Goal: Transaction & Acquisition: Obtain resource

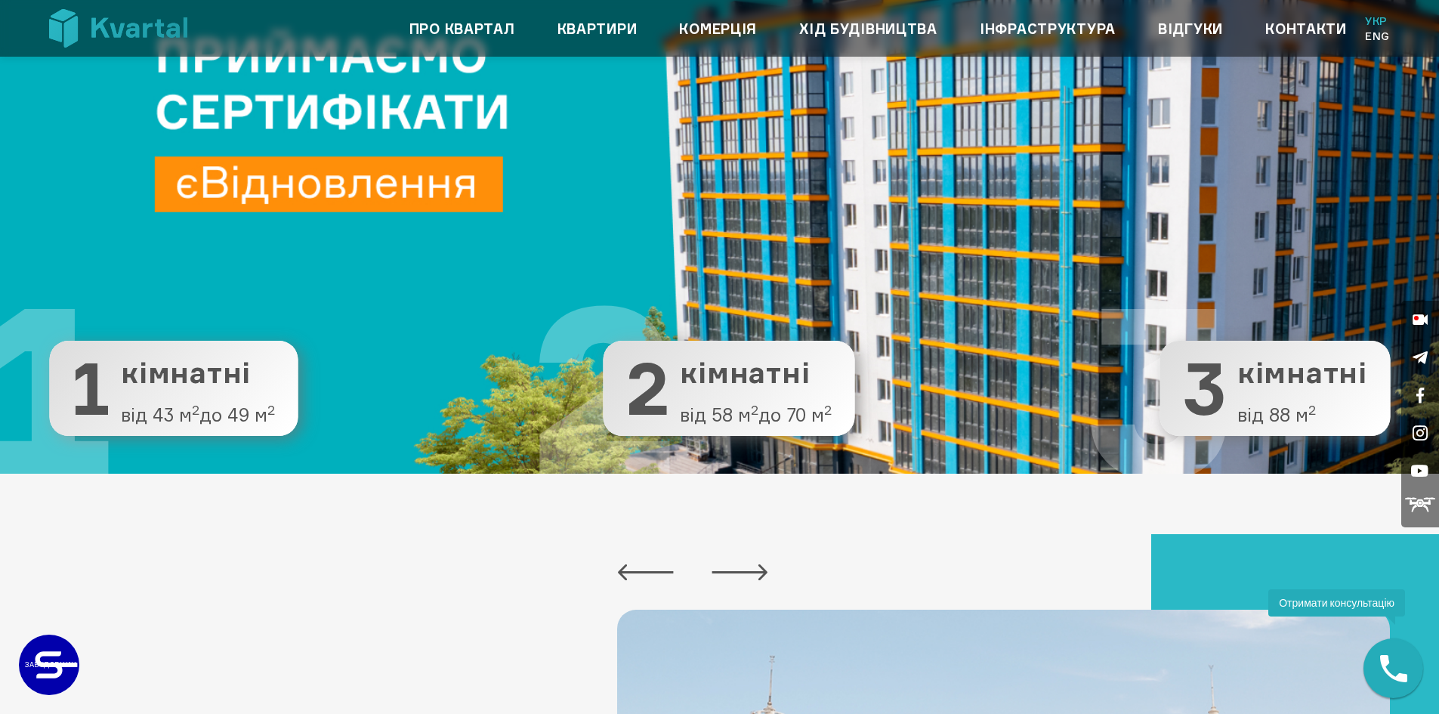
scroll to position [302, 0]
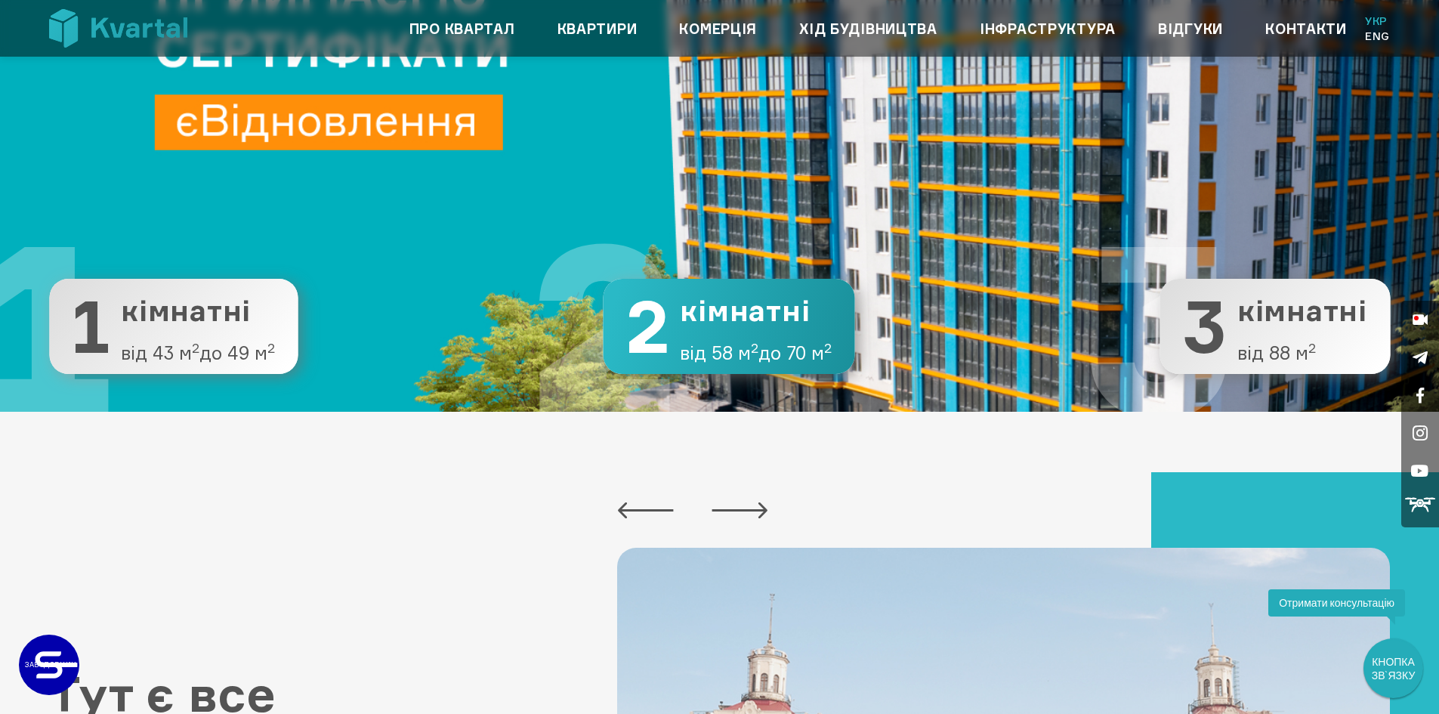
click at [723, 324] on span "кімнатні" at bounding box center [756, 311] width 152 height 32
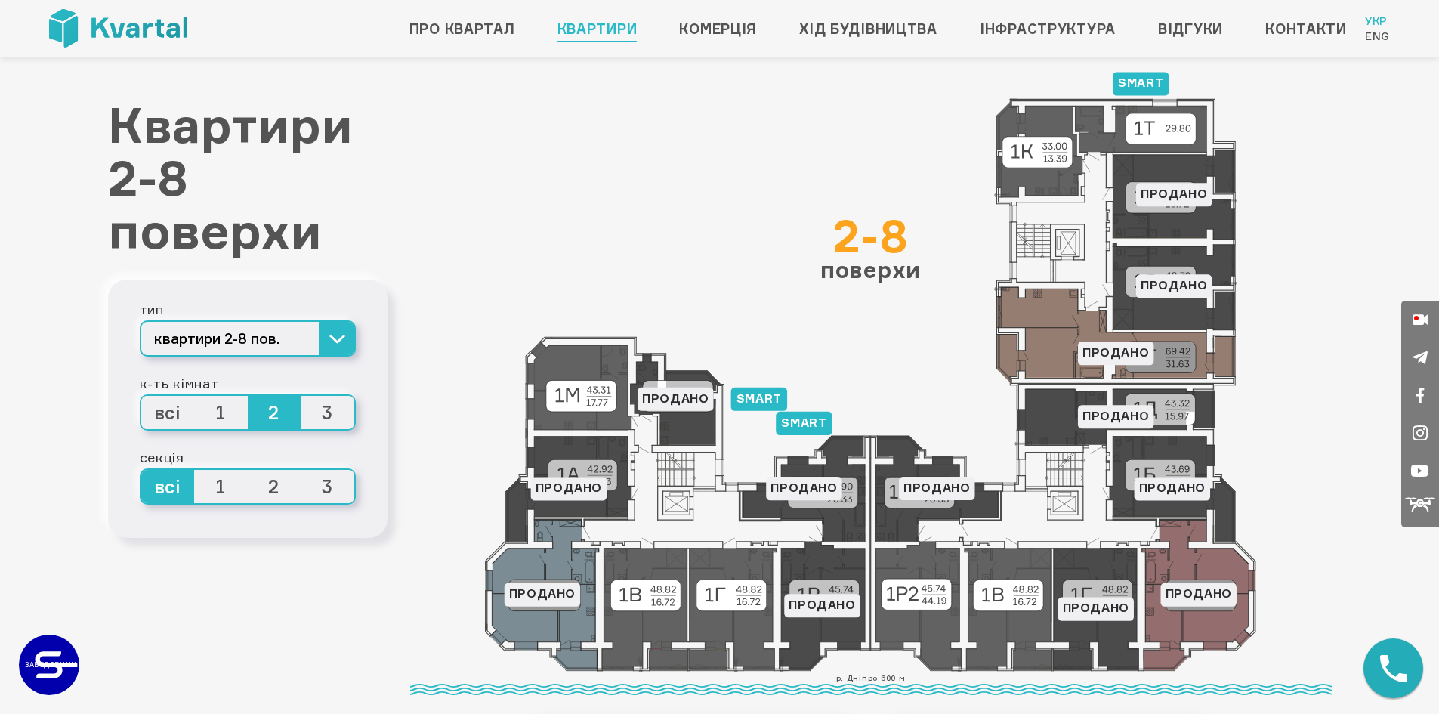
click at [220, 417] on span "1" at bounding box center [221, 412] width 54 height 33
click at [194, 396] on input "1" at bounding box center [194, 396] width 0 height 0
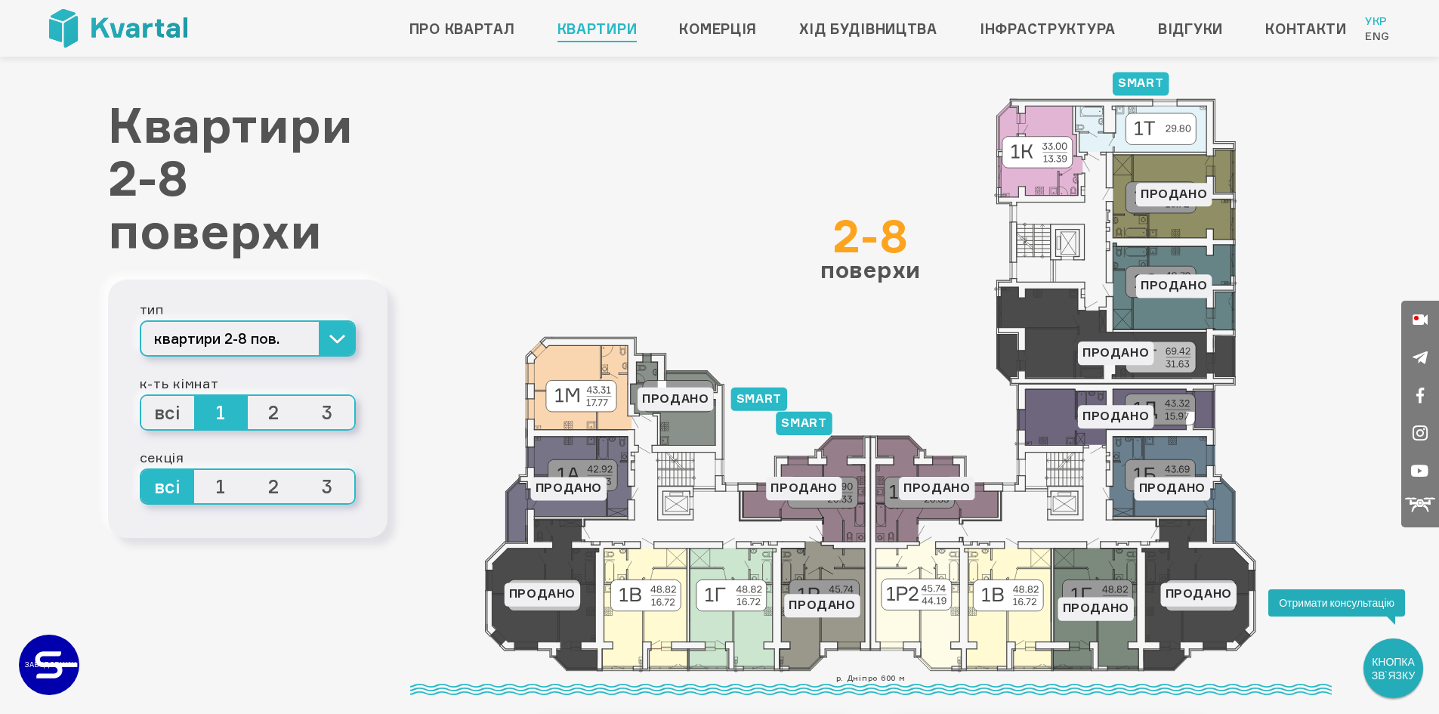
click at [221, 493] on span "1" at bounding box center [221, 486] width 54 height 33
click at [223, 485] on span "1" at bounding box center [221, 486] width 54 height 33
click at [194, 470] on input "1" at bounding box center [194, 470] width 0 height 0
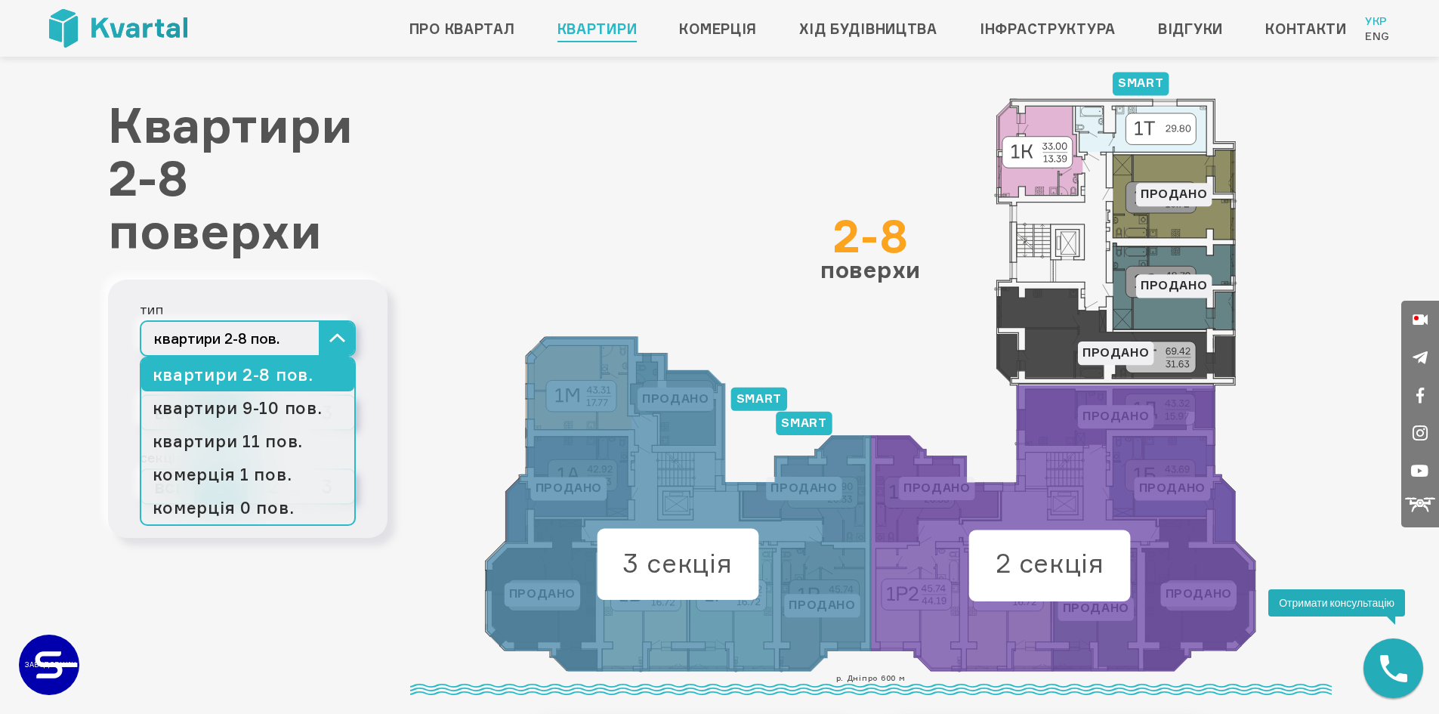
click at [334, 332] on button "квартири 2-8 пов." at bounding box center [248, 338] width 216 height 36
click at [257, 407] on link "квартири 9-10 пов." at bounding box center [247, 407] width 213 height 33
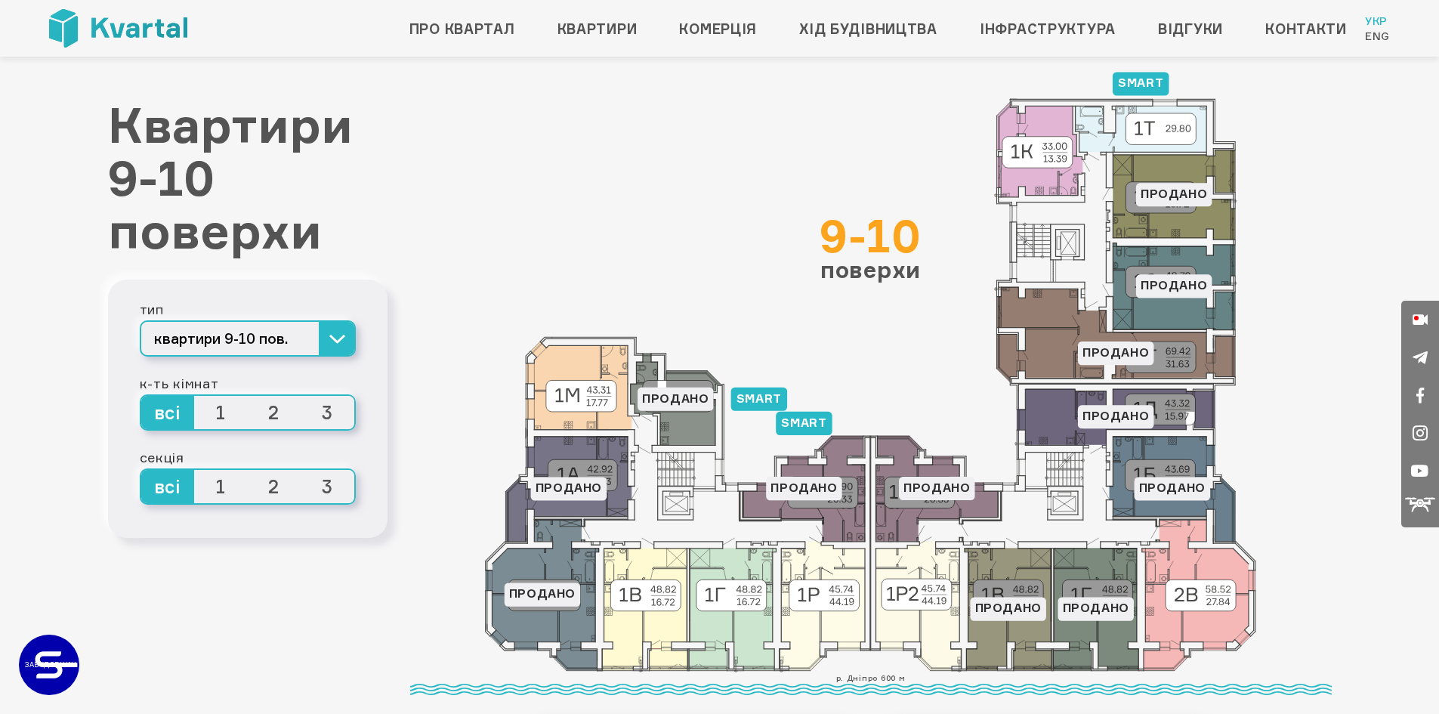
click at [162, 409] on span "всі" at bounding box center [168, 412] width 54 height 33
click at [141, 396] on input "всі" at bounding box center [141, 396] width 0 height 0
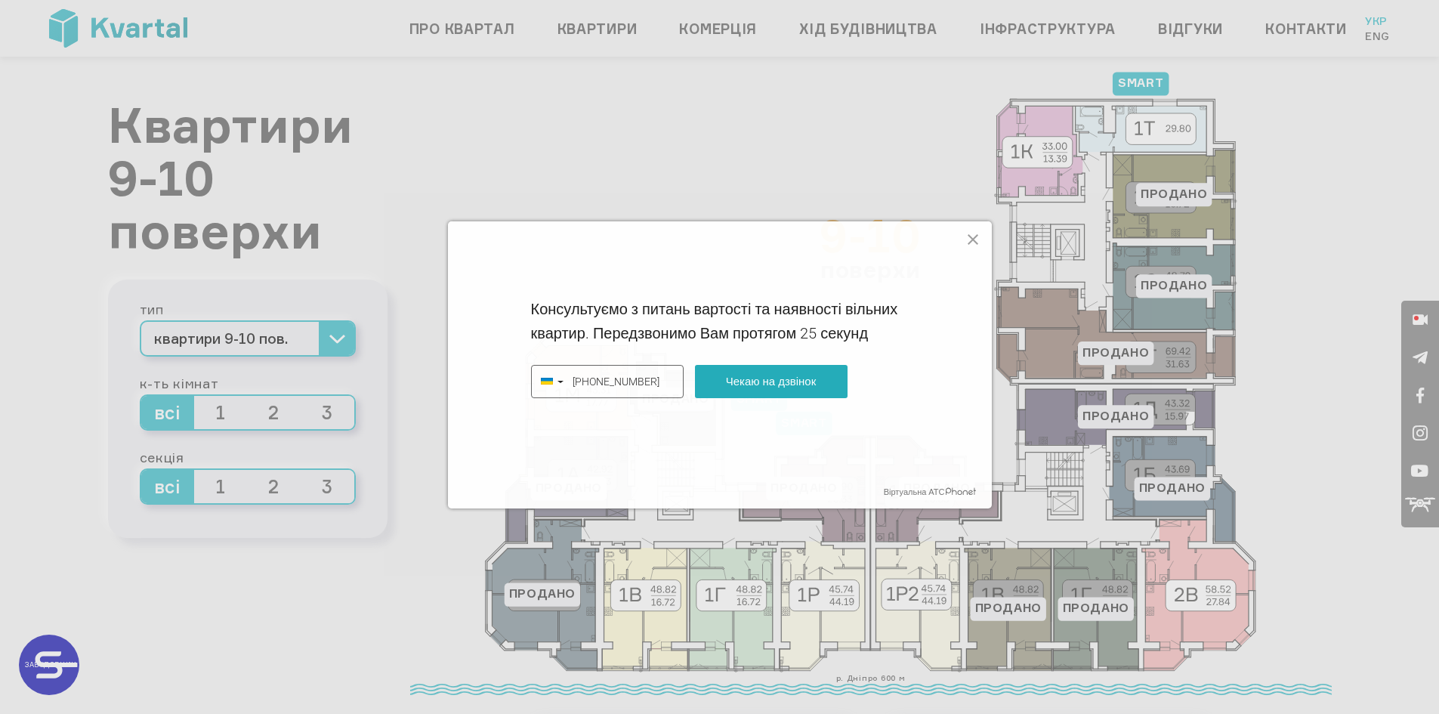
type input "[PHONE_NUMBER]"
click at [748, 376] on button "Чекаю на дзвінок" at bounding box center [771, 381] width 153 height 33
type input "[PHONE_NUMBER]"
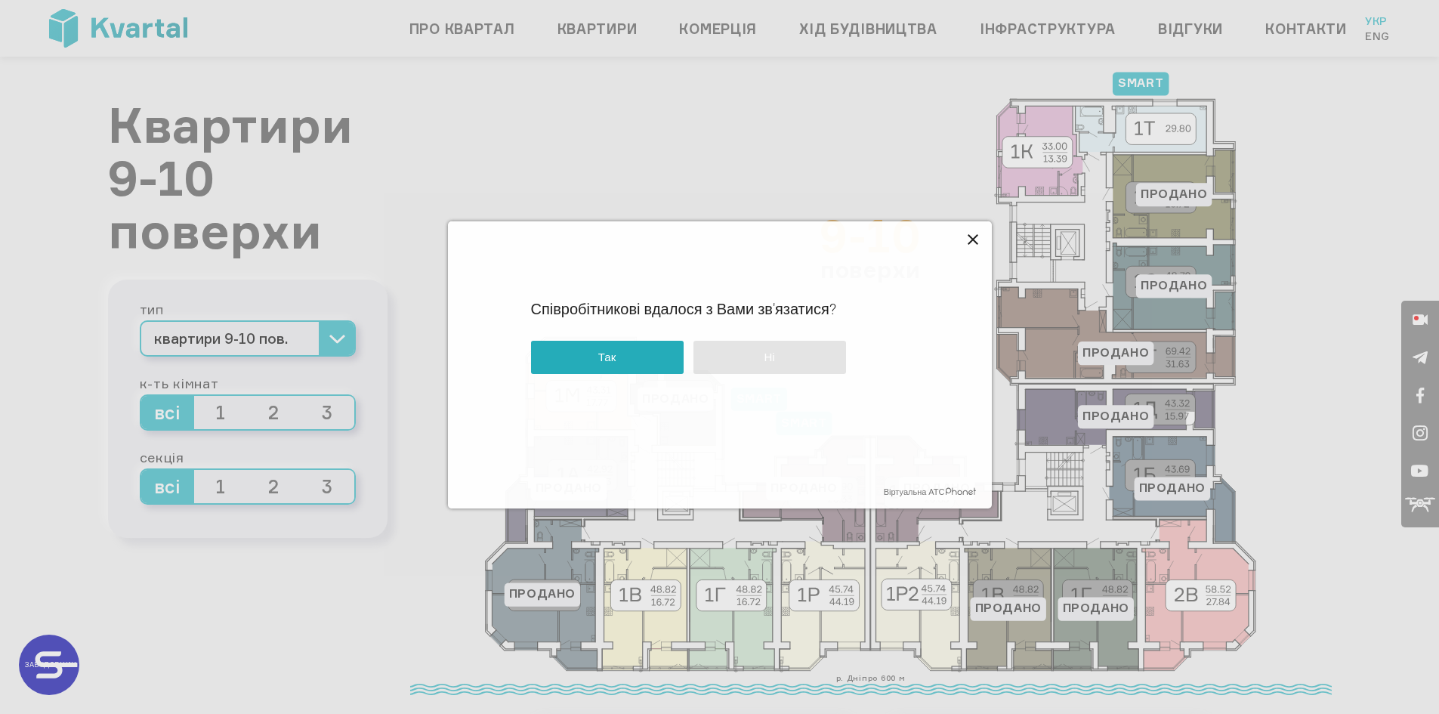
click at [976, 240] on icon "<" at bounding box center [973, 239] width 18 height 18
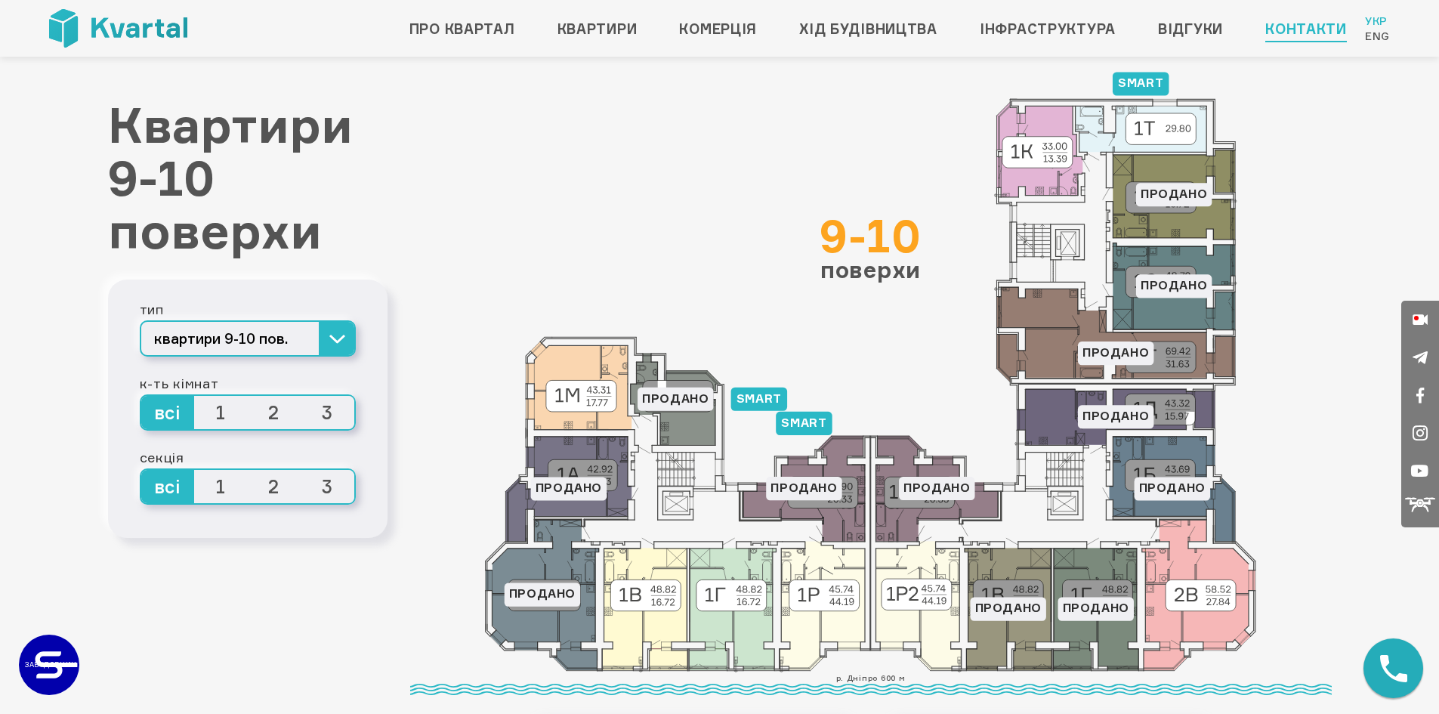
click at [1290, 24] on link "Контакти" at bounding box center [1306, 29] width 82 height 24
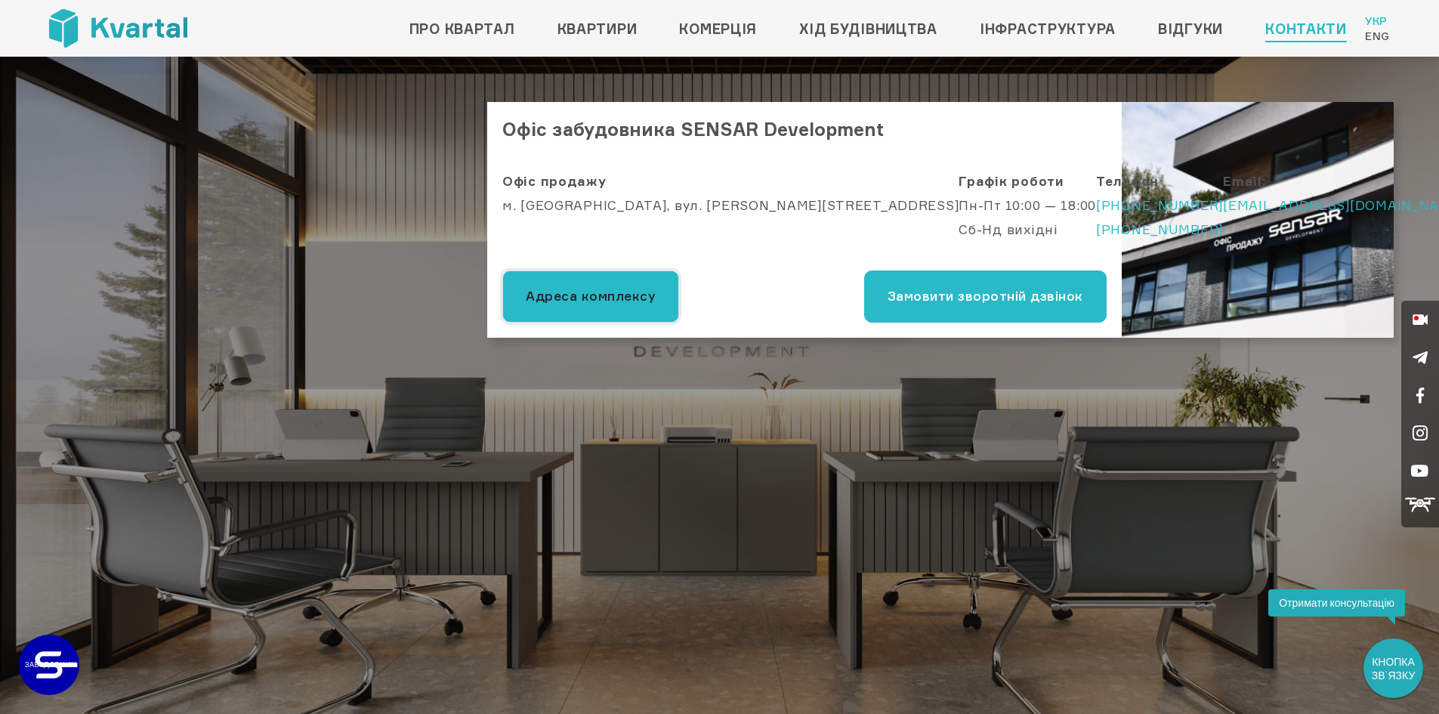
click at [603, 293] on button "Адреса комплексу" at bounding box center [590, 296] width 177 height 52
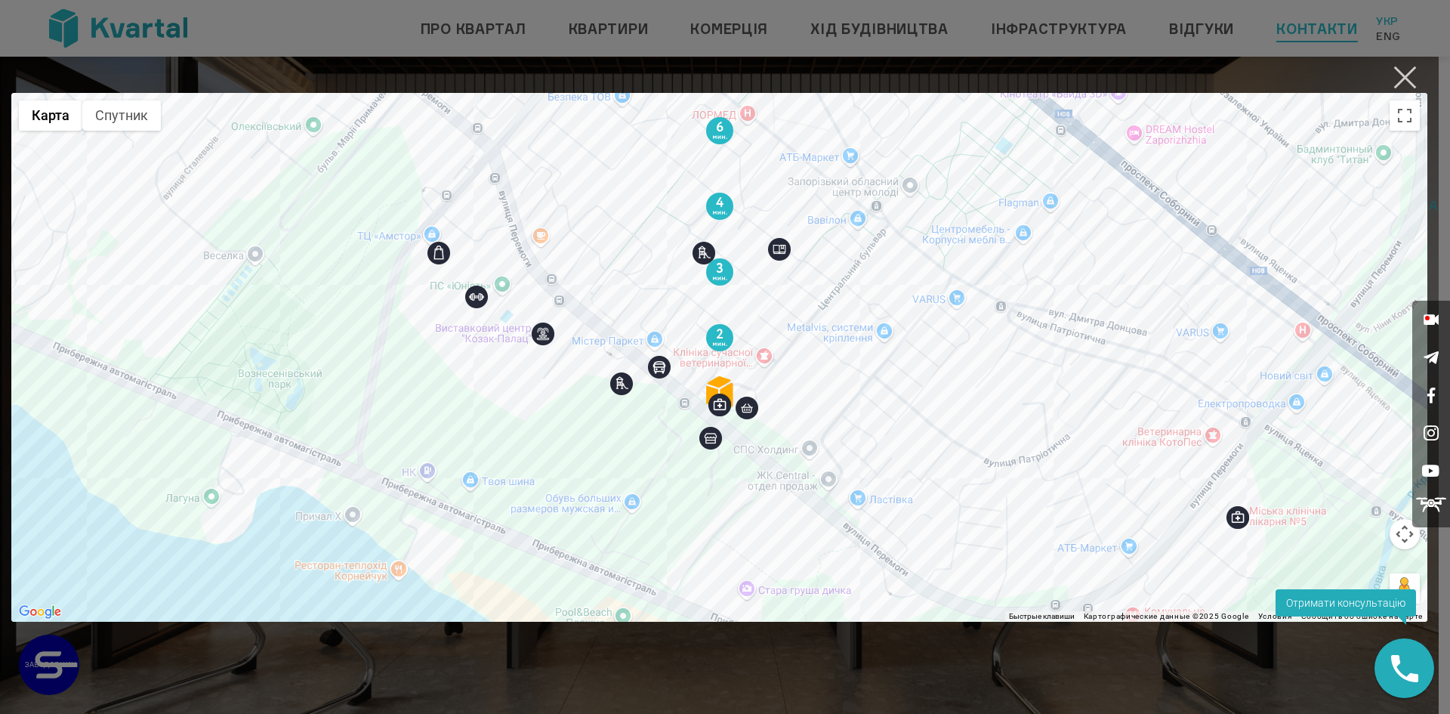
click at [1410, 80] on button "×" at bounding box center [1404, 77] width 29 height 29
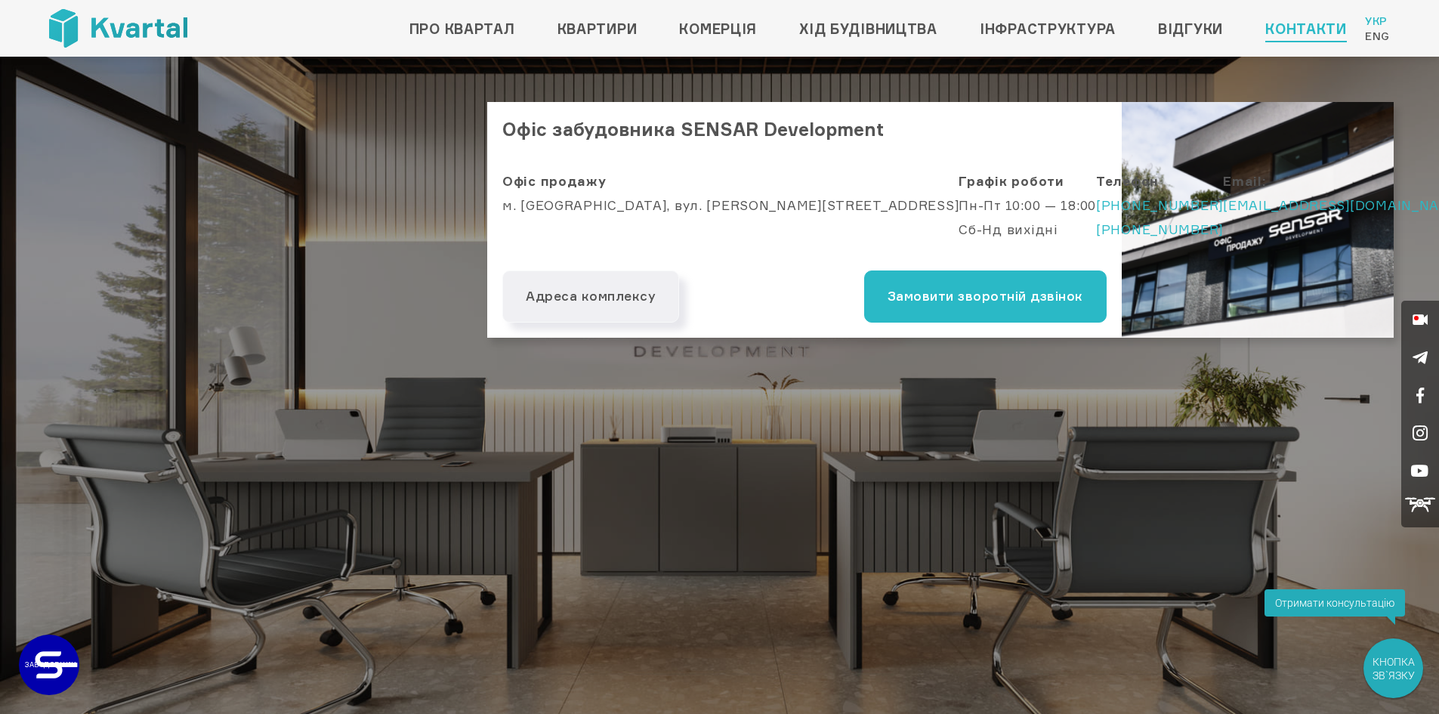
click at [1267, 468] on div "Офіс забудовника SENSAR Development Офіс продажу м. Київ, вул. Антоновича, 44 Г…" at bounding box center [719, 385] width 1439 height 657
